Goal: Task Accomplishment & Management: Manage account settings

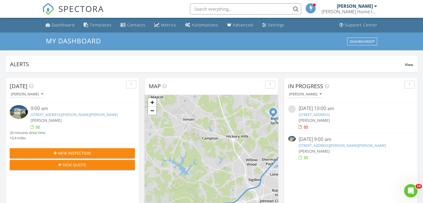
scroll to position [3, 3]
click at [22, 110] on img at bounding box center [19, 112] width 18 height 14
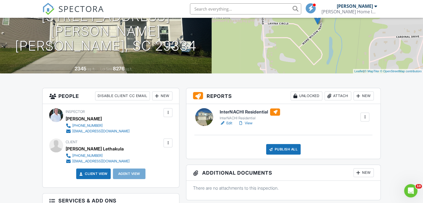
click at [230, 122] on link "Edit" at bounding box center [226, 123] width 13 height 6
